Goal: Find specific page/section: Find specific page/section

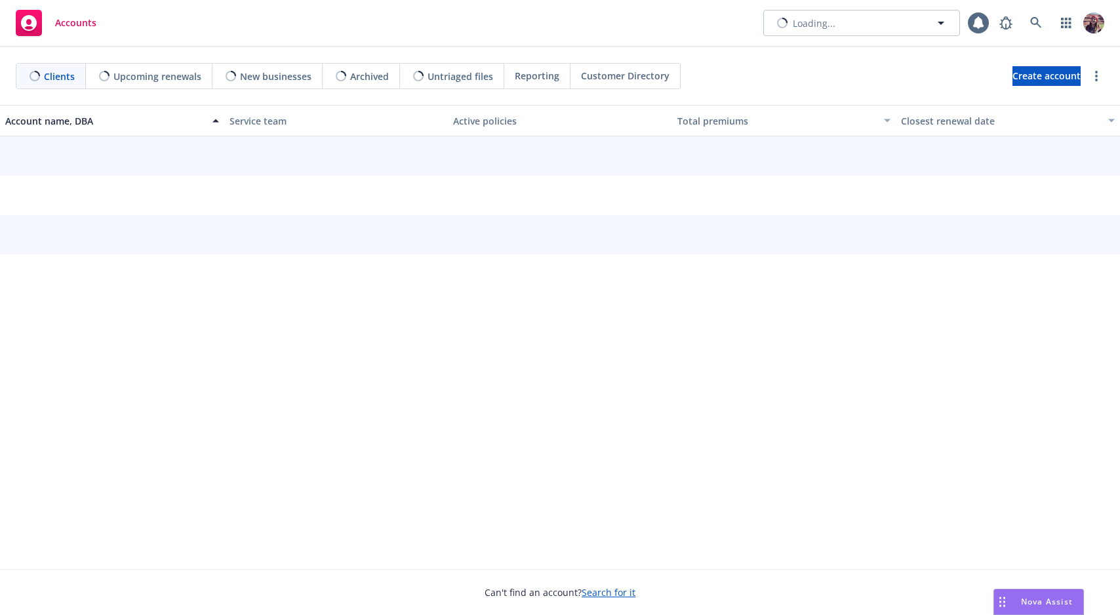
click at [618, 33] on div "Accounts Loading..." at bounding box center [560, 23] width 1120 height 47
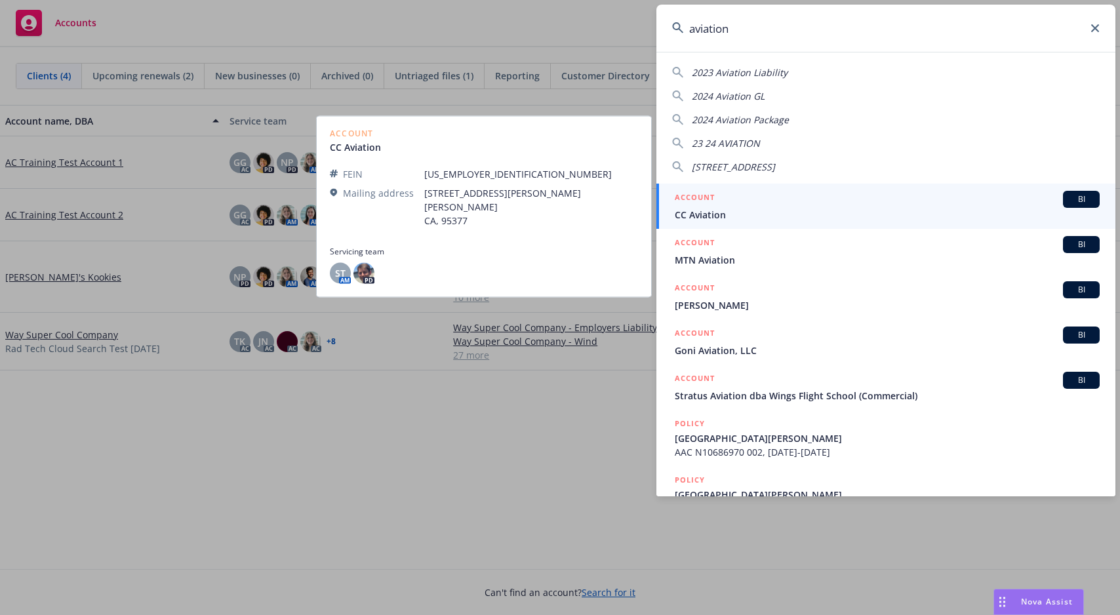
type input "aviation"
click at [725, 202] on div "ACCOUNT BI" at bounding box center [887, 199] width 425 height 17
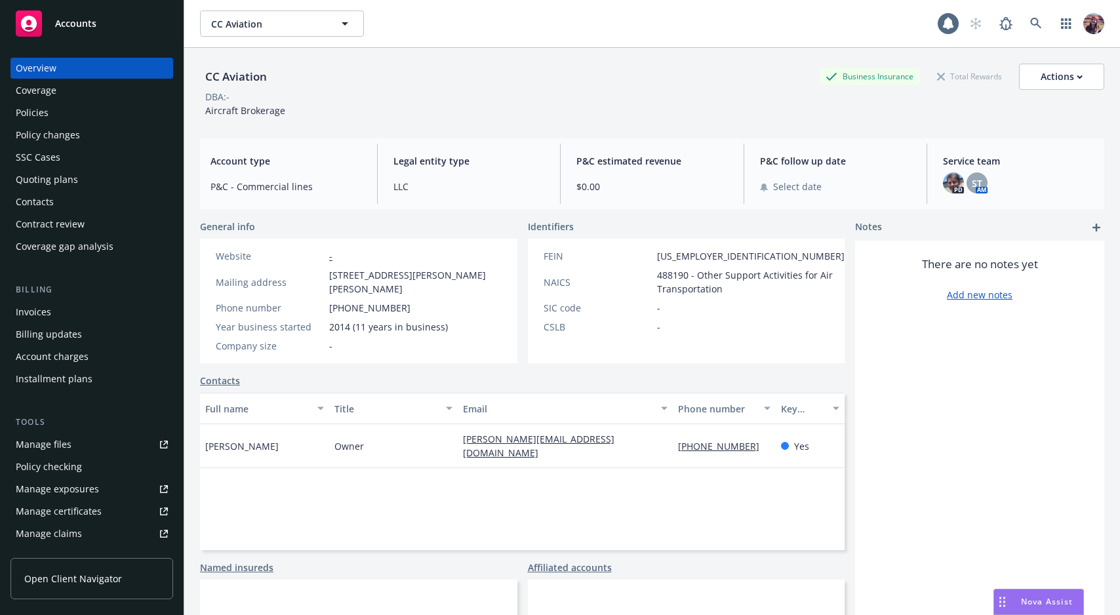
click at [71, 109] on div "Policies" at bounding box center [92, 112] width 152 height 21
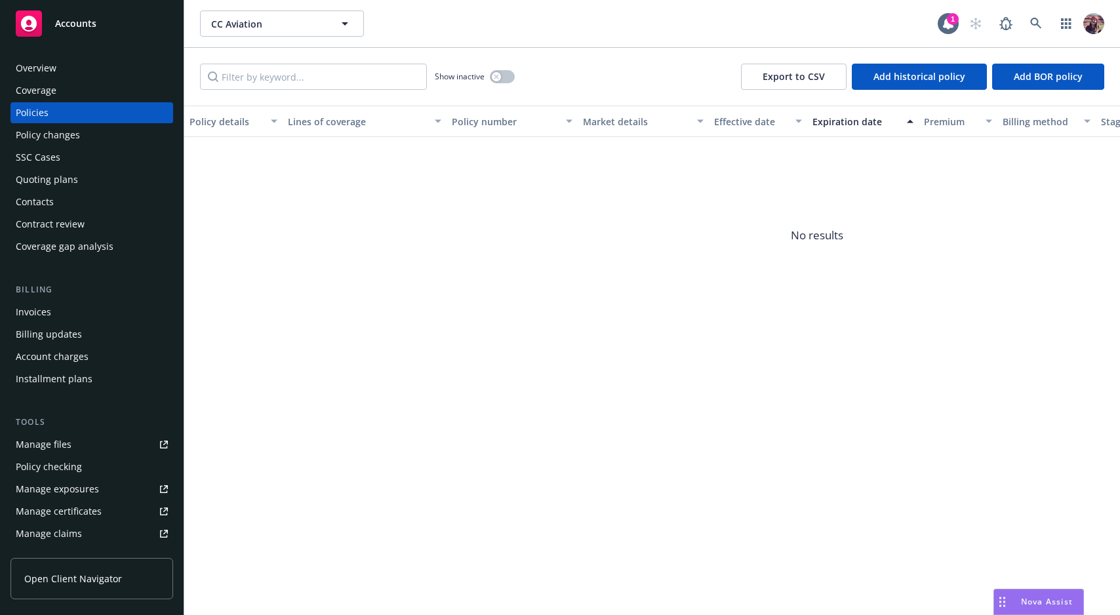
click at [512, 84] on div "Show inactive" at bounding box center [475, 77] width 80 height 26
click at [509, 79] on button "button" at bounding box center [502, 76] width 25 height 13
click at [502, 75] on button "button" at bounding box center [502, 76] width 25 height 13
click at [35, 52] on div "Overview Coverage Policies Policy changes SSC Cases Quoting plans Contacts Cont…" at bounding box center [92, 328] width 184 height 573
click at [41, 77] on div "Overview" at bounding box center [36, 68] width 41 height 21
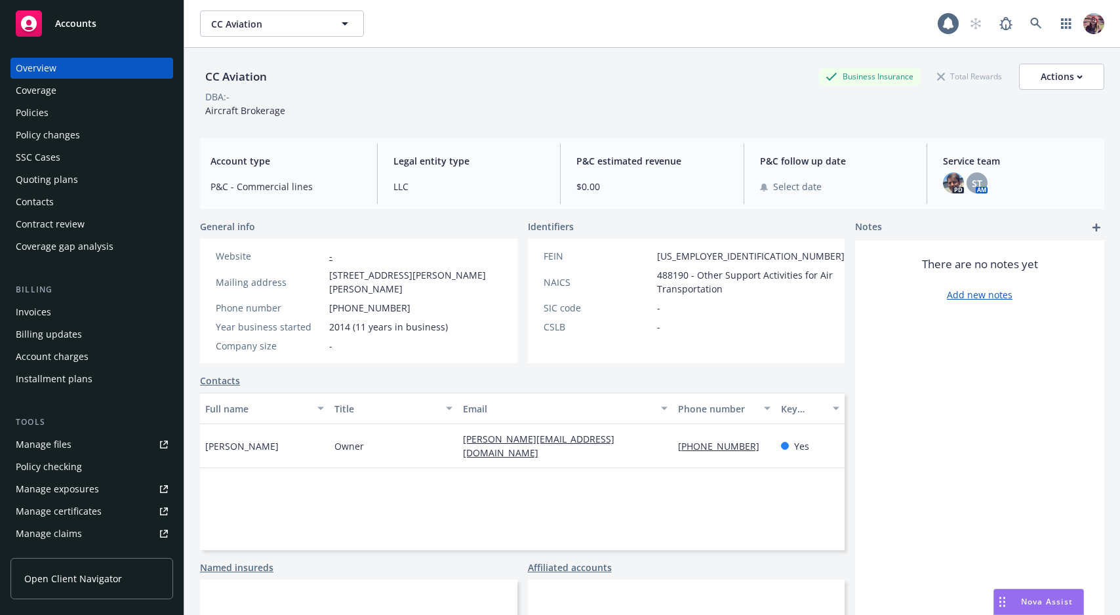
click at [661, 43] on div "CC Aviation CC Aviation" at bounding box center [652, 23] width 936 height 47
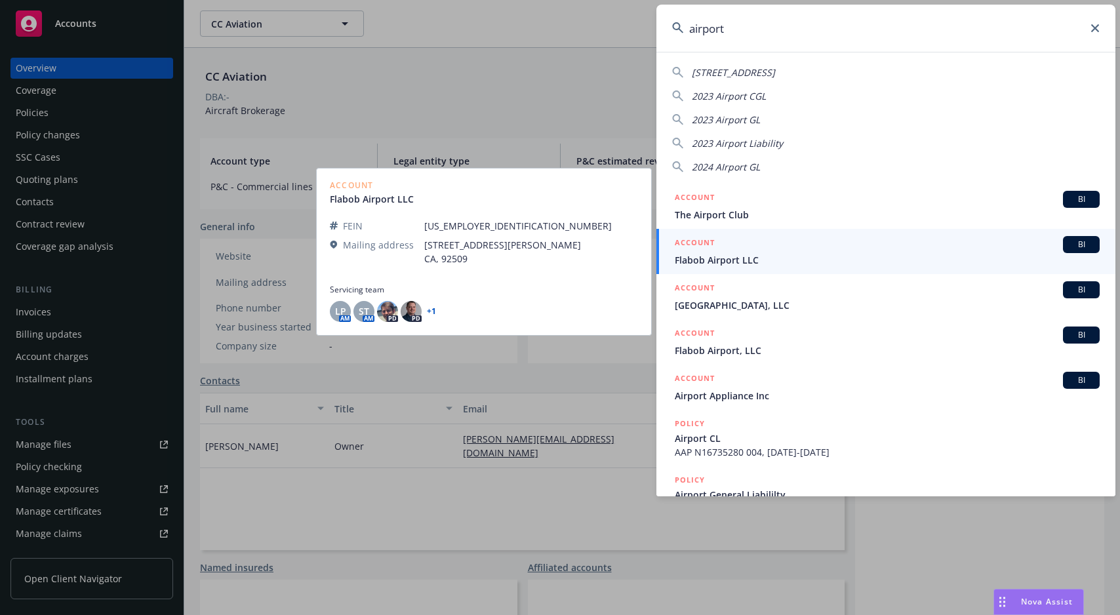
type input "airport"
click at [768, 244] on div "ACCOUNT BI" at bounding box center [887, 244] width 425 height 17
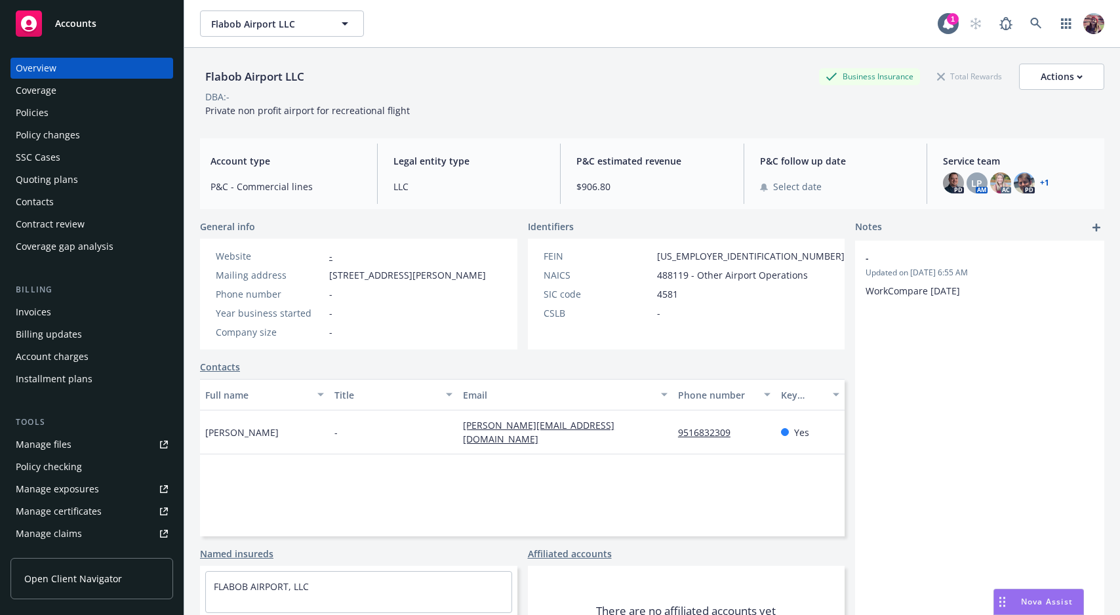
click at [44, 106] on div "Policies" at bounding box center [32, 112] width 33 height 21
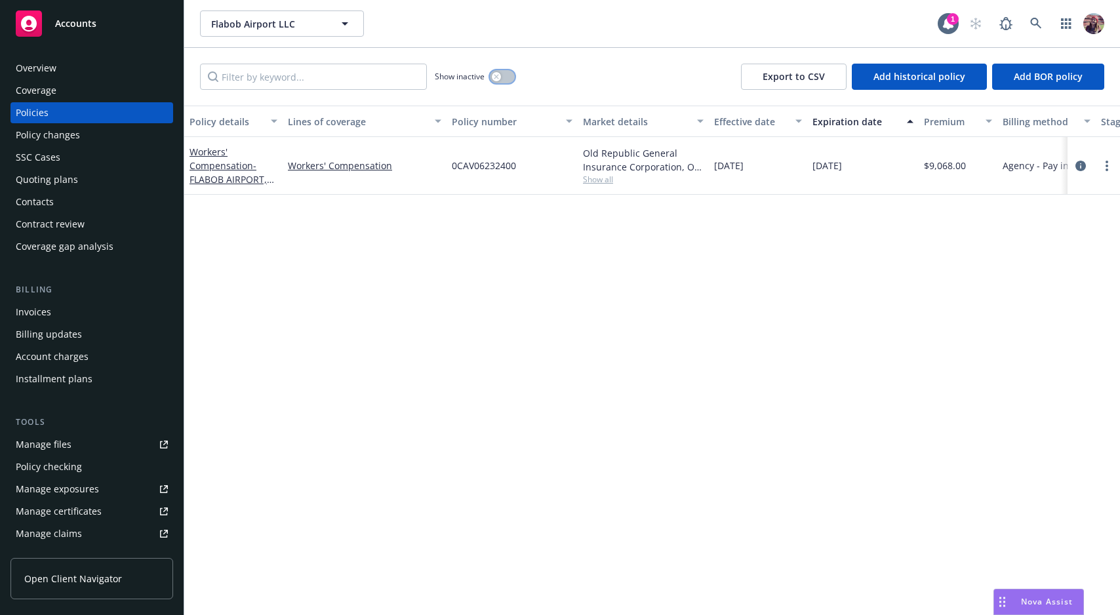
click at [501, 75] on button "button" at bounding box center [502, 76] width 25 height 13
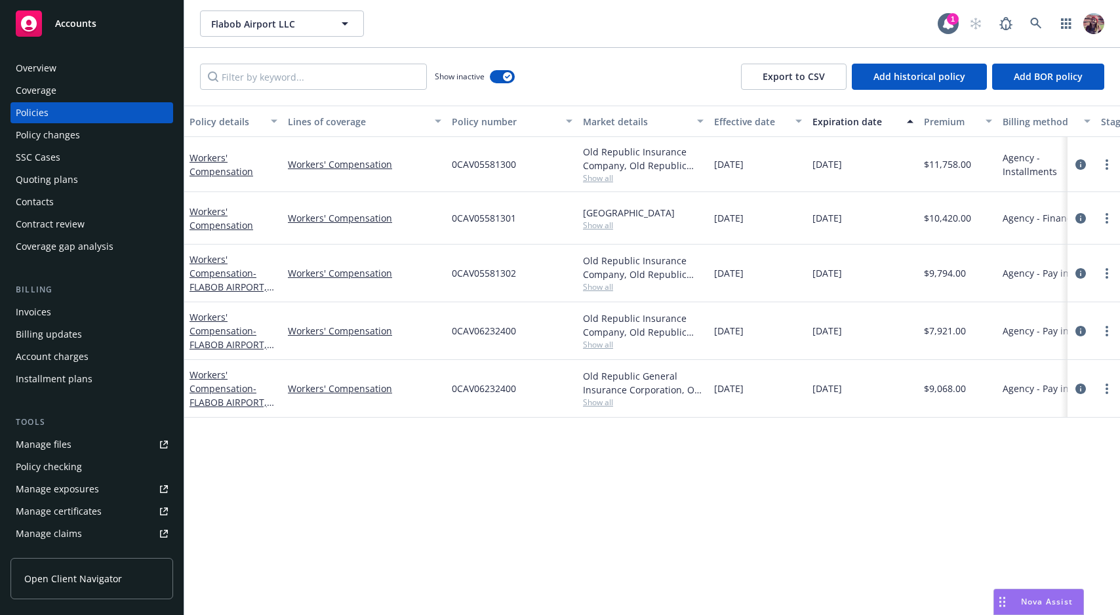
click at [81, 75] on div "Overview" at bounding box center [92, 68] width 152 height 21
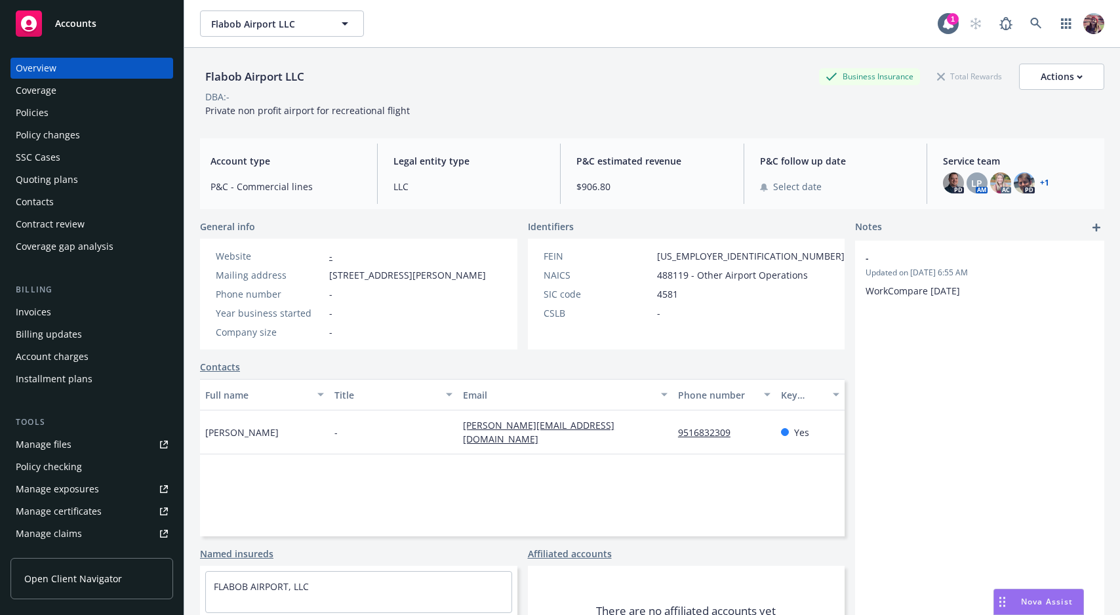
click at [525, 28] on div "Flabob Airport LLC Flabob Airport LLC" at bounding box center [569, 23] width 738 height 26
click at [530, 83] on div "Flabob Airport LLC Business Insurance Total Rewards Actions" at bounding box center [652, 77] width 904 height 26
